Goal: Task Accomplishment & Management: Use online tool/utility

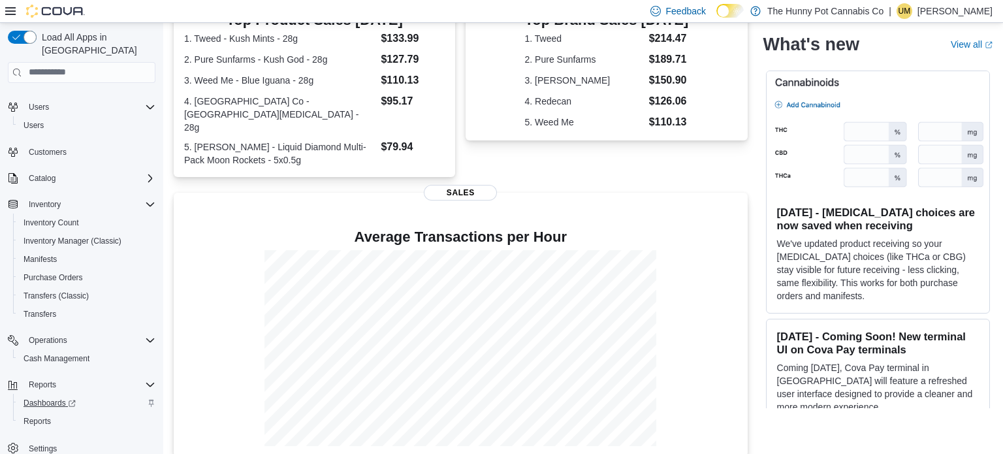
scroll to position [21, 0]
click at [43, 415] on span "Reports" at bounding box center [37, 420] width 27 height 10
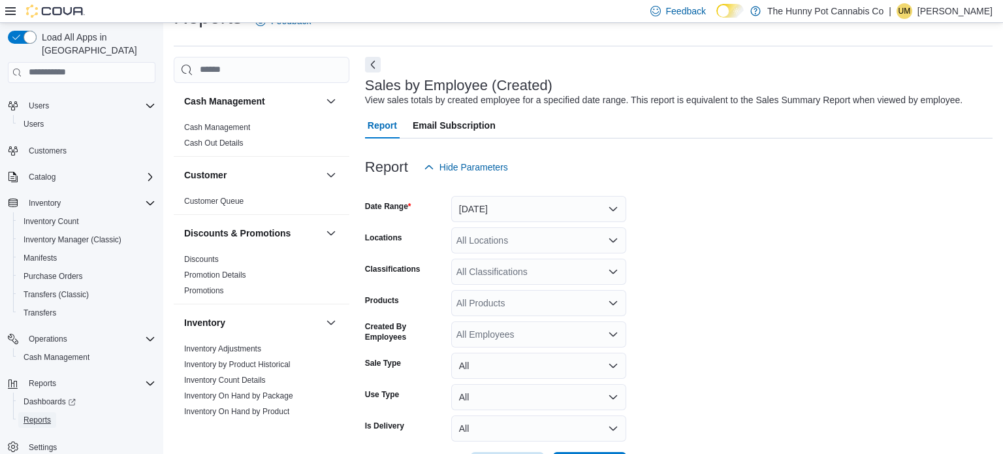
scroll to position [3, 0]
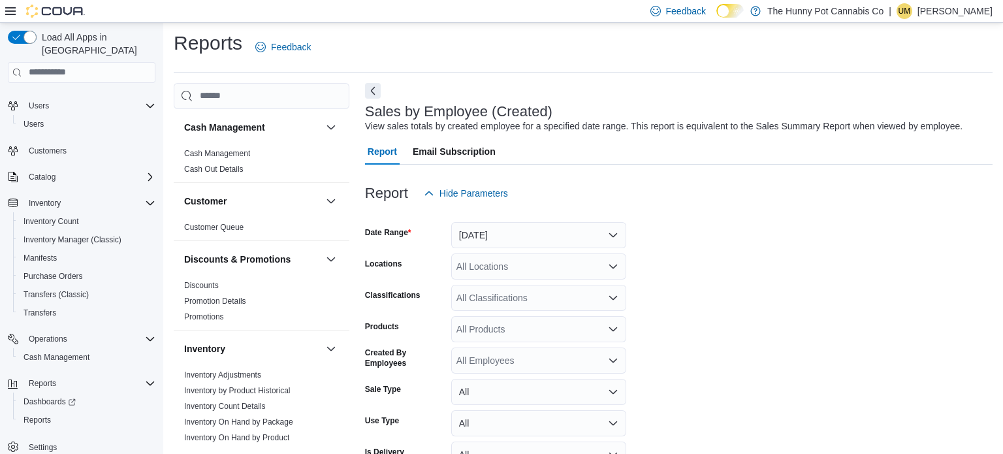
click at [514, 265] on div "All Locations" at bounding box center [538, 266] width 175 height 26
type input "****"
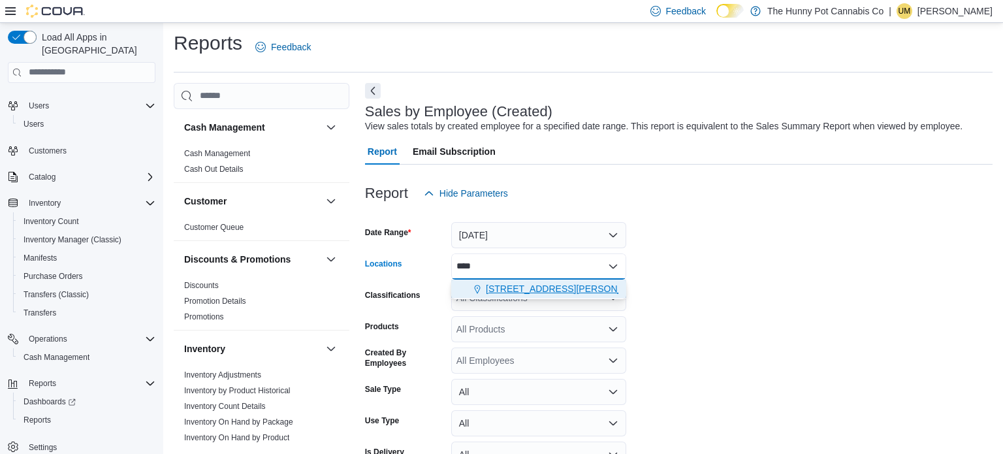
click at [526, 290] on span "[STREET_ADDRESS][PERSON_NAME][PERSON_NAME]" at bounding box center [606, 288] width 241 height 13
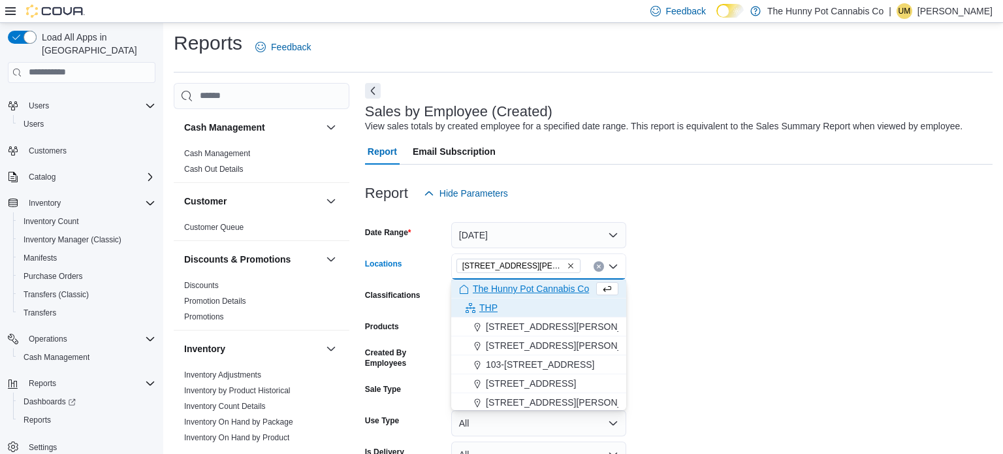
click at [613, 301] on div "THP" at bounding box center [538, 307] width 159 height 13
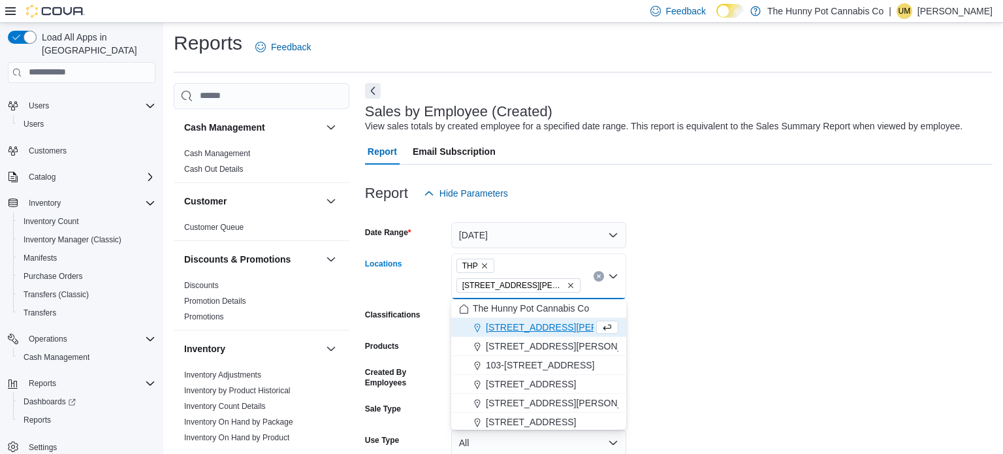
click at [484, 269] on icon "Remove THP from selection in this group" at bounding box center [485, 266] width 8 height 8
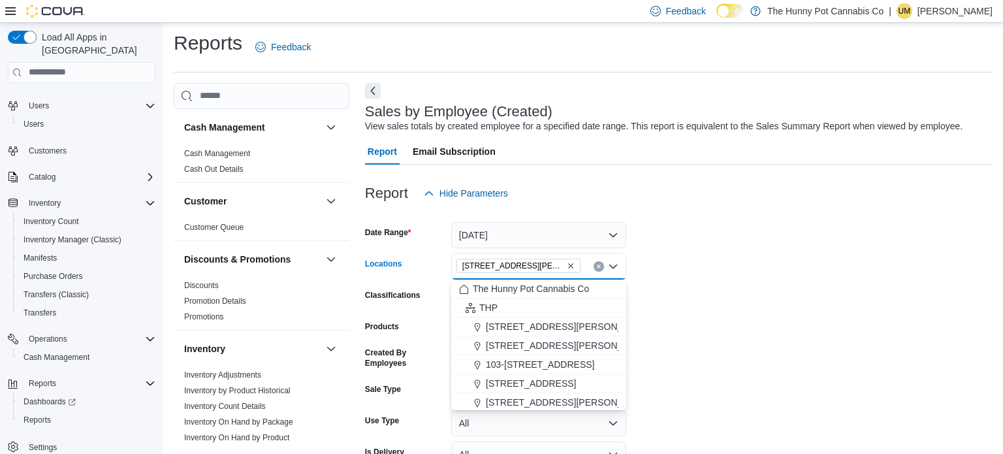
click at [724, 299] on form "Date Range [DATE] Locations [STREET_ADDRESS][PERSON_NAME][PERSON_NAME][PERSON_N…" at bounding box center [679, 355] width 628 height 298
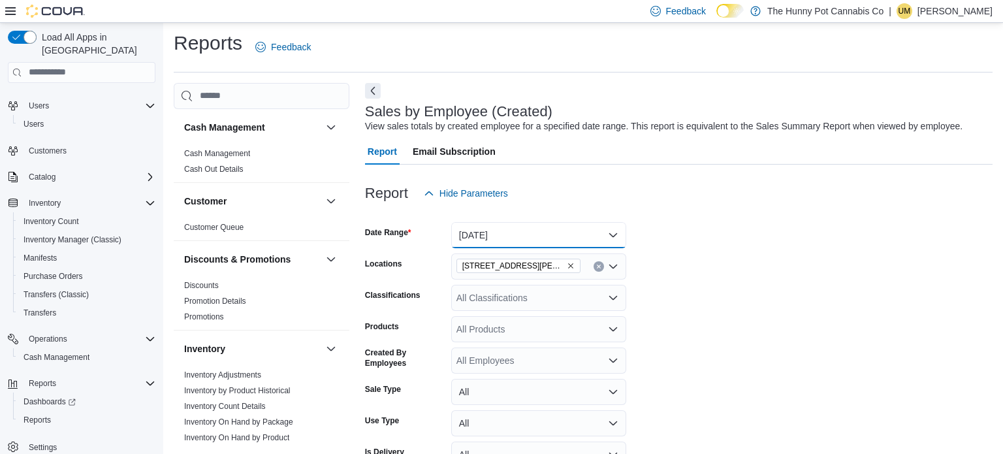
click at [530, 235] on button "[DATE]" at bounding box center [538, 235] width 175 height 26
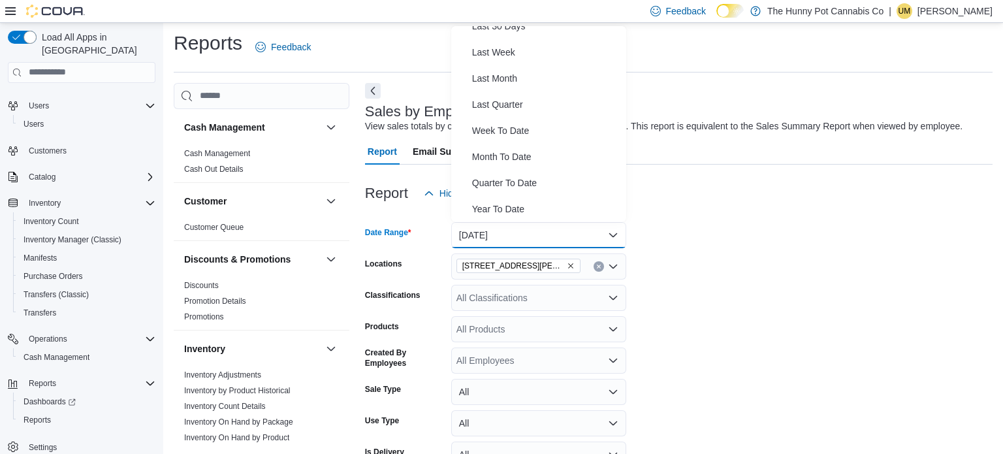
scroll to position [193, 0]
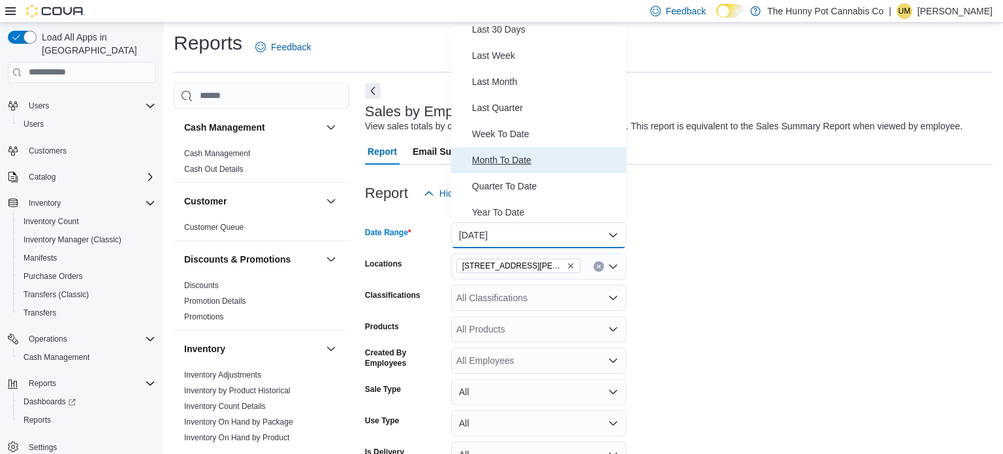
click at [495, 150] on button "Month To Date" at bounding box center [538, 160] width 175 height 26
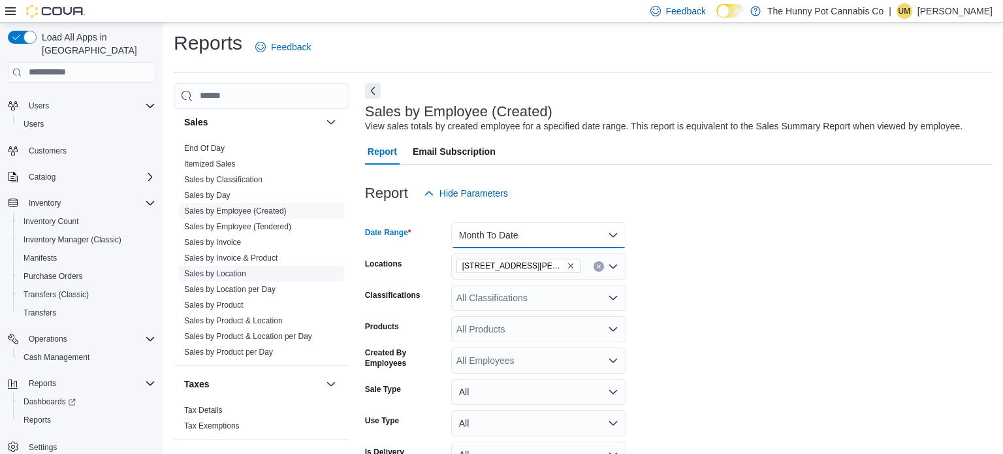
scroll to position [665, 0]
click at [201, 189] on link "Sales by Day" at bounding box center [207, 193] width 46 height 9
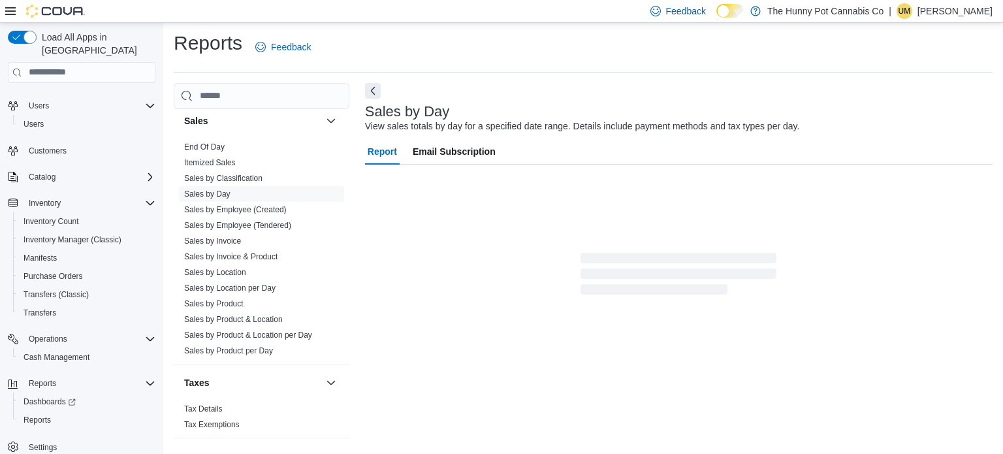
scroll to position [16, 0]
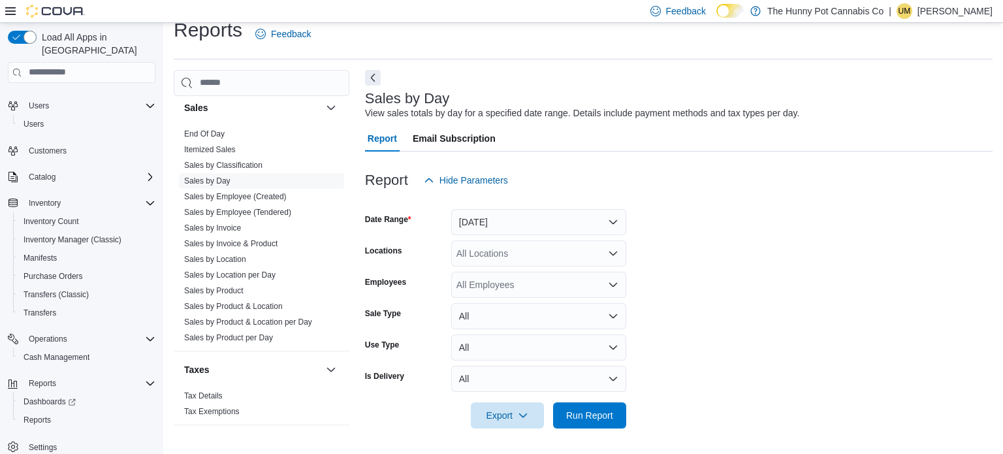
click at [488, 250] on div "All Locations" at bounding box center [538, 253] width 175 height 26
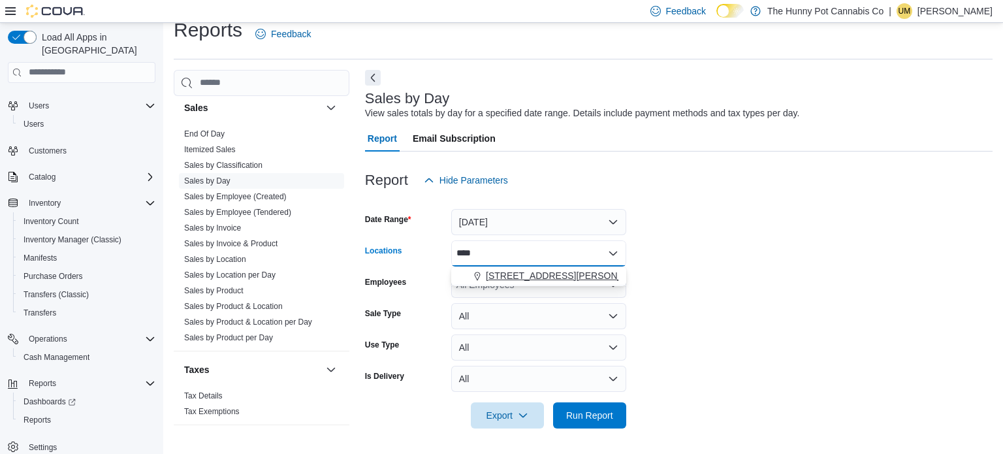
type input "****"
click at [515, 269] on span "[STREET_ADDRESS][PERSON_NAME][PERSON_NAME]" at bounding box center [606, 275] width 241 height 13
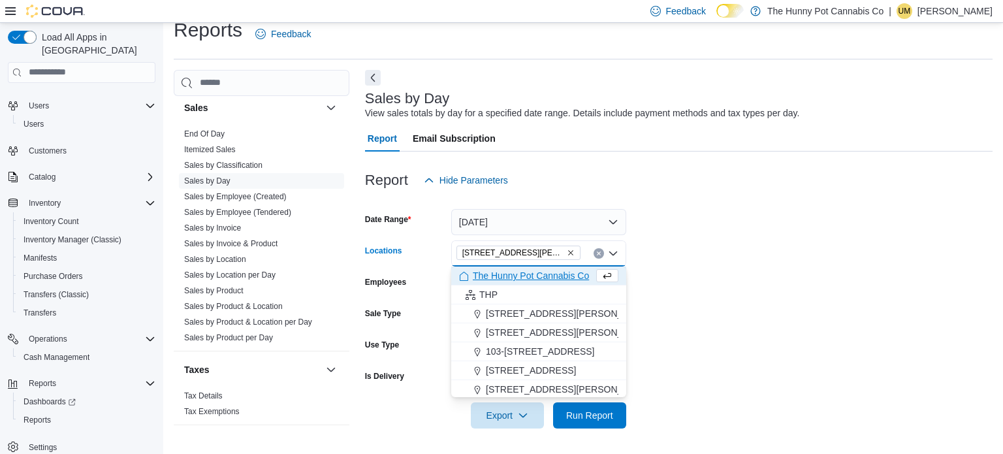
click at [802, 276] on form "Date Range [DATE] Locations [STREET_ADDRESS][PERSON_NAME][PERSON_NAME][PERSON_N…" at bounding box center [679, 310] width 628 height 235
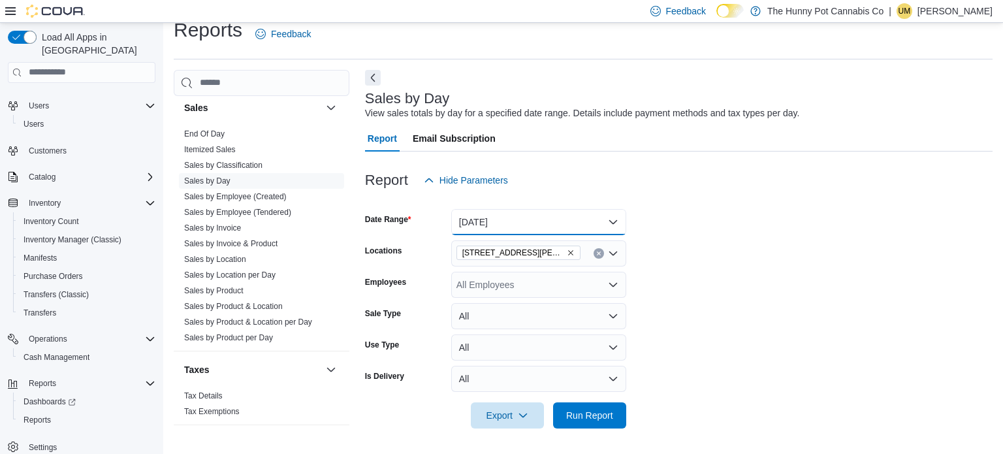
click at [592, 214] on button "[DATE]" at bounding box center [538, 222] width 175 height 26
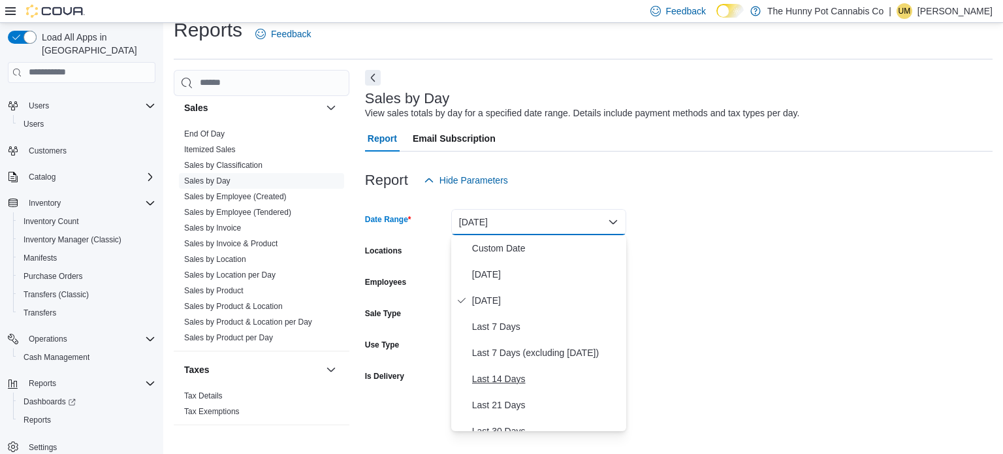
scroll to position [196, 0]
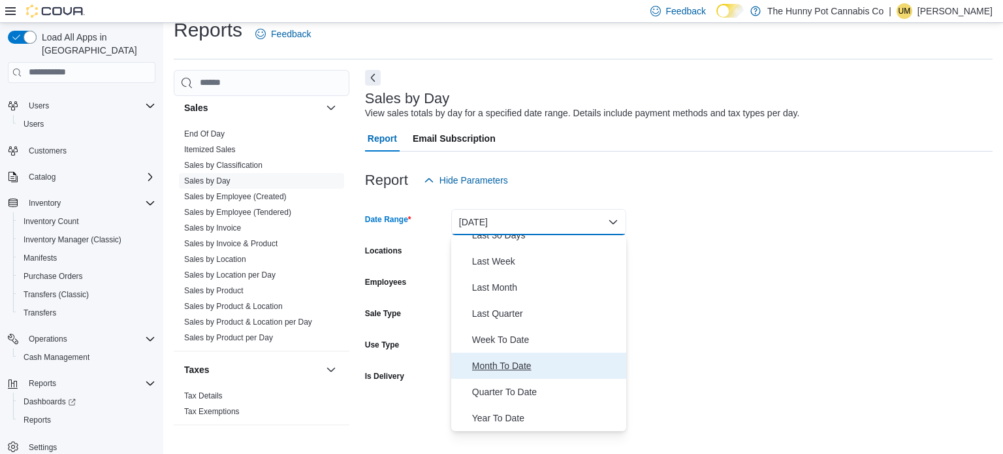
click at [521, 370] on span "Month To Date" at bounding box center [546, 366] width 149 height 16
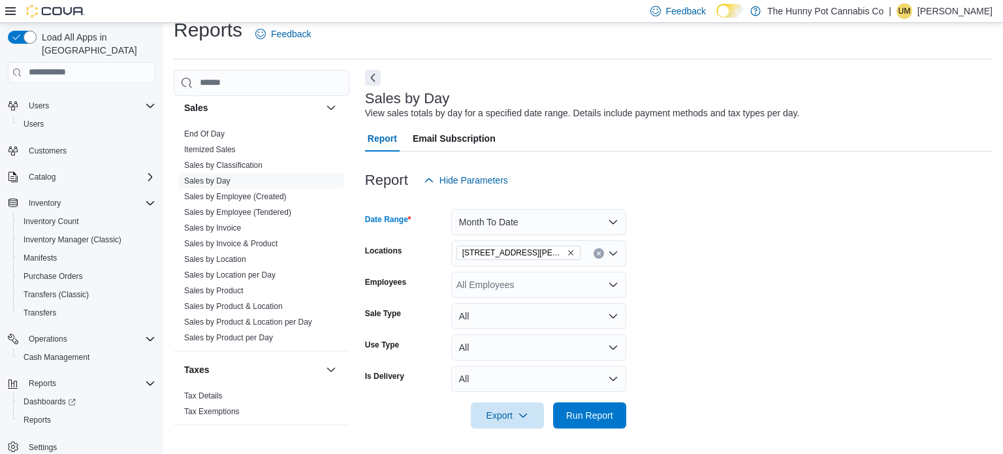
click at [704, 392] on div at bounding box center [679, 397] width 628 height 10
click at [612, 412] on span "Run Report" at bounding box center [589, 414] width 47 height 13
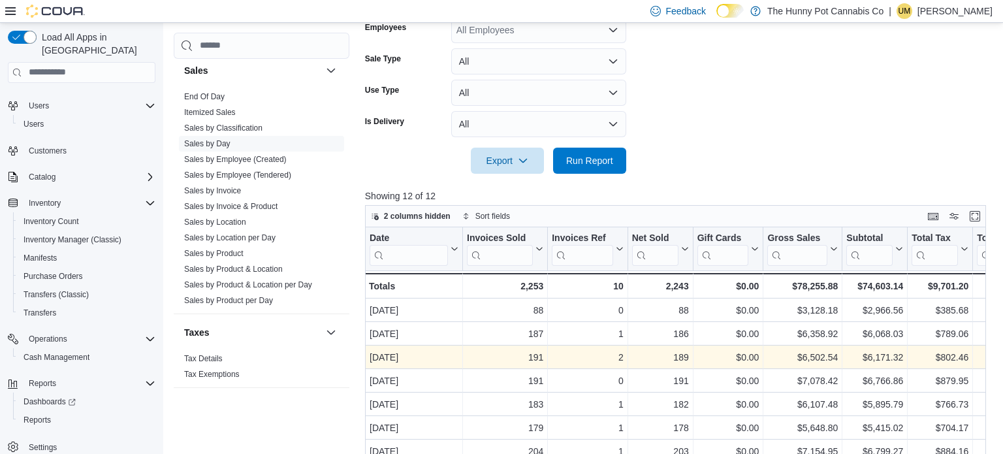
scroll to position [270, 0]
